Goal: Task Accomplishment & Management: Use online tool/utility

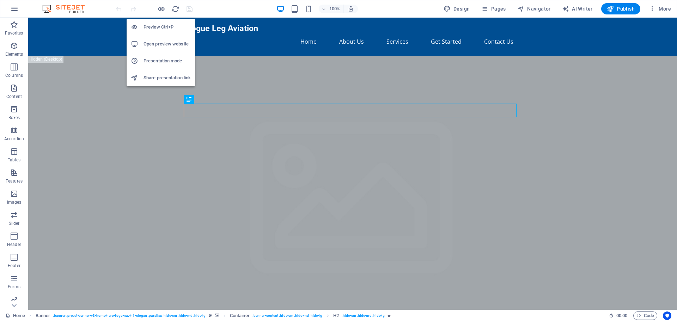
click at [159, 25] on h6 "Preview Ctrl+P" at bounding box center [166, 27] width 47 height 8
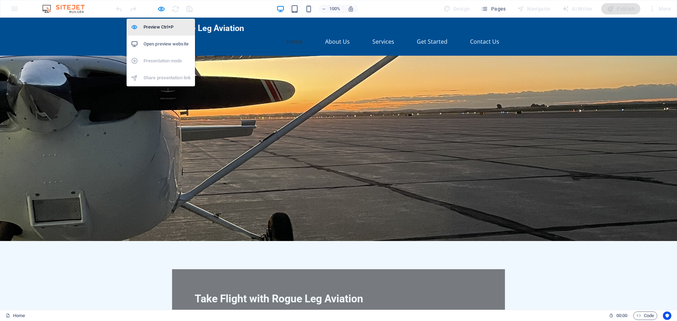
click at [162, 31] on h6 "Preview Ctrl+P" at bounding box center [166, 27] width 47 height 8
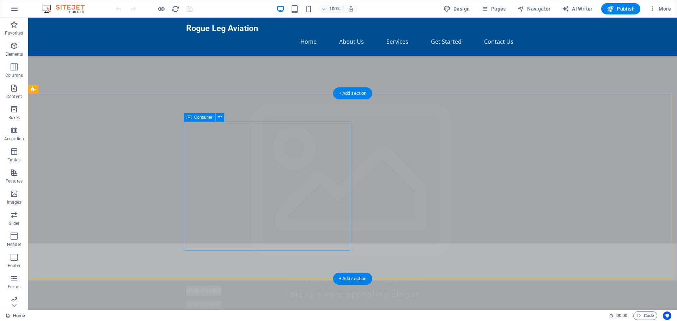
scroll to position [70, 0]
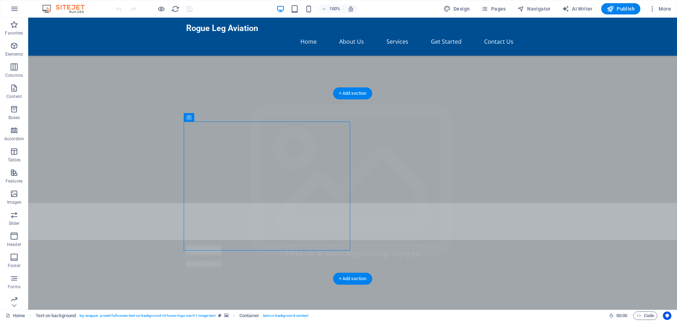
drag, startPoint x: 226, startPoint y: 137, endPoint x: 598, endPoint y: 123, distance: 371.8
drag, startPoint x: 216, startPoint y: 135, endPoint x: 194, endPoint y: 138, distance: 22.4
drag, startPoint x: 222, startPoint y: 139, endPoint x: 476, endPoint y: 170, distance: 255.9
click at [217, 121] on button at bounding box center [220, 120] width 8 height 8
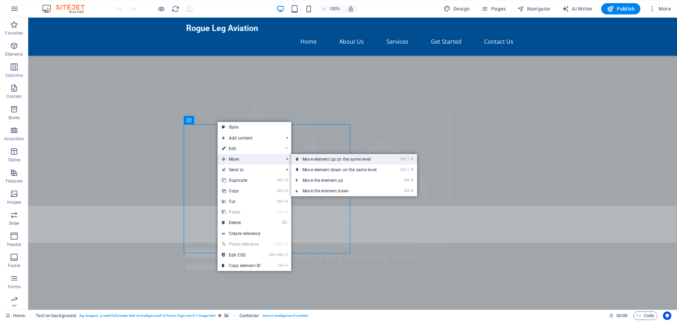
click at [317, 162] on link "Ctrl ⇧ ⬆ Move element up on the same level" at bounding box center [340, 159] width 99 height 11
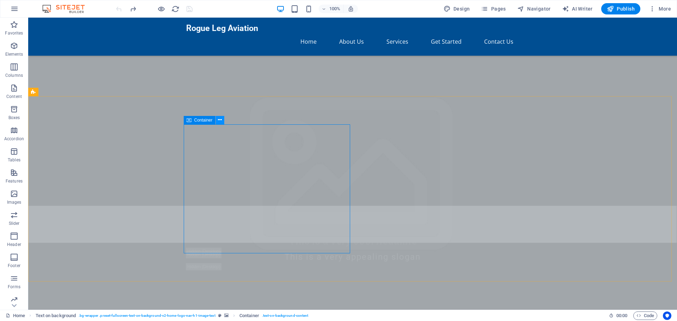
click at [220, 120] on icon at bounding box center [220, 119] width 4 height 7
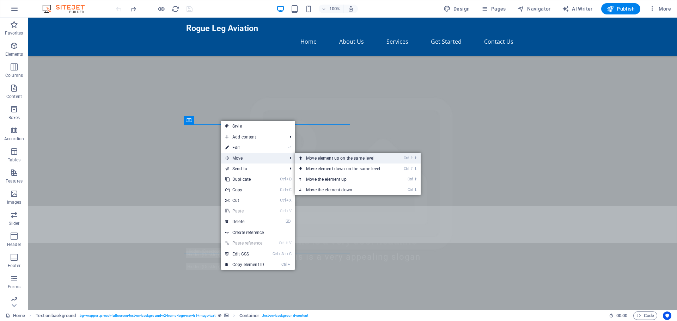
click at [320, 160] on link "Ctrl ⇧ ⬆ Move element up on the same level" at bounding box center [344, 158] width 99 height 11
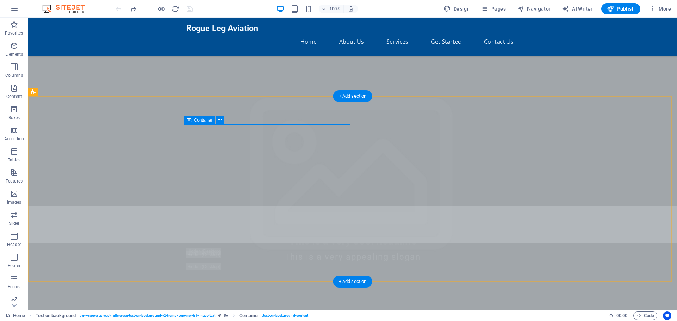
click at [219, 121] on icon at bounding box center [220, 119] width 4 height 7
drag, startPoint x: 217, startPoint y: 139, endPoint x: 542, endPoint y: 161, distance: 325.8
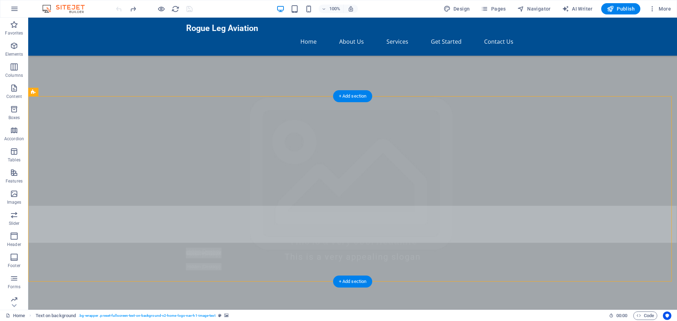
click at [32, 93] on icon at bounding box center [33, 92] width 5 height 8
click at [93, 91] on icon at bounding box center [92, 91] width 4 height 7
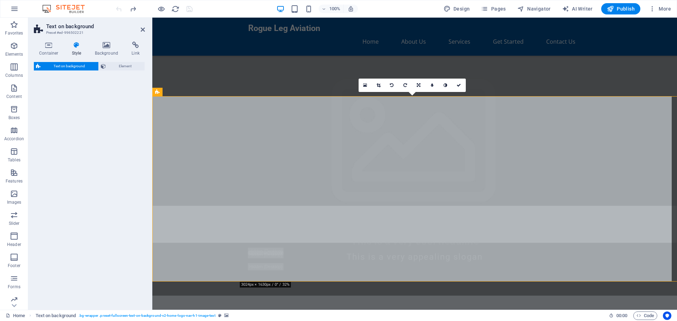
select select "%"
select select "rem"
select select "px"
select select "preset-fullscreen-text-on-background-v2-home-logo-nav-h1-image-text"
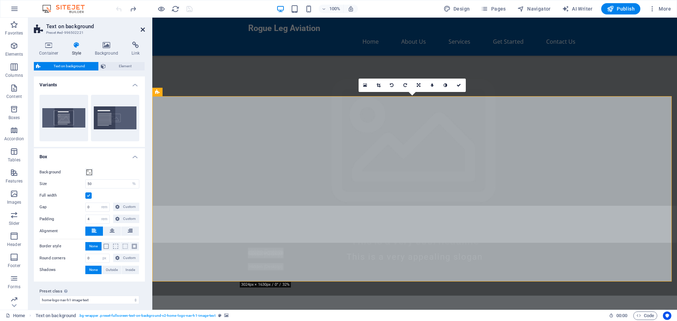
click at [144, 28] on icon at bounding box center [143, 30] width 4 height 6
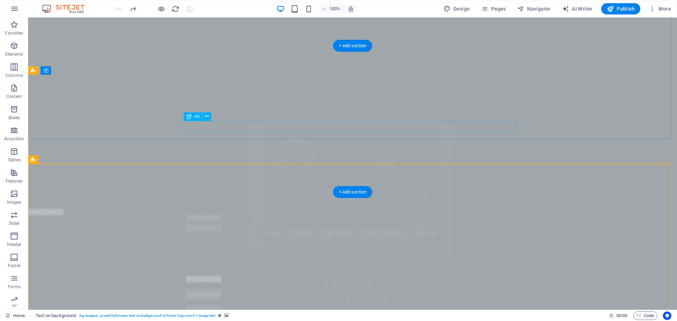
scroll to position [0, 0]
